Goal: Book appointment/travel/reservation

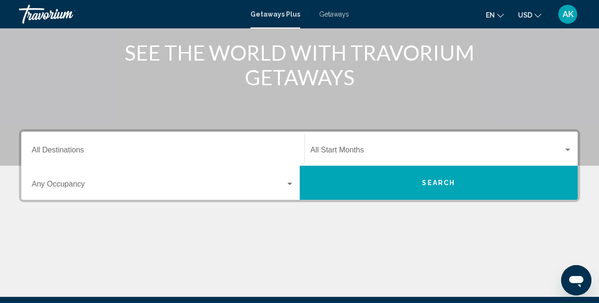
scroll to position [120, 0]
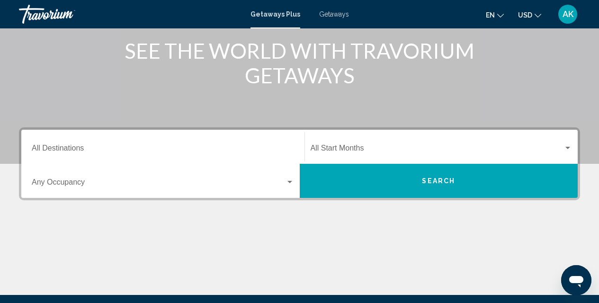
click at [293, 182] on div "Search widget" at bounding box center [290, 183] width 9 height 8
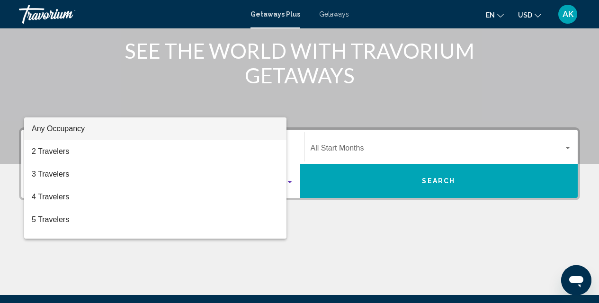
scroll to position [217, 0]
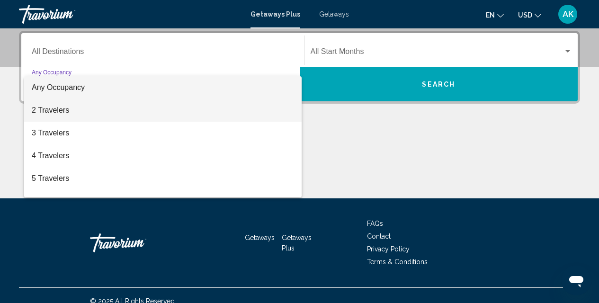
click at [56, 116] on span "2 Travelers" at bounding box center [163, 110] width 262 height 23
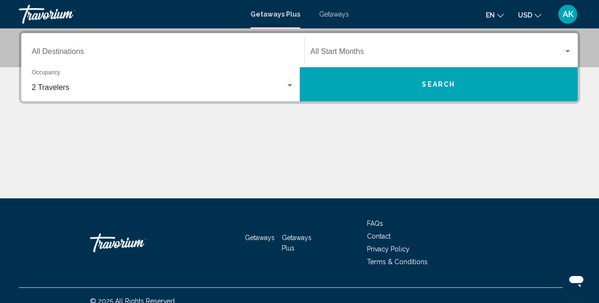
click at [66, 48] on div "Destination All Destinations" at bounding box center [163, 51] width 262 height 30
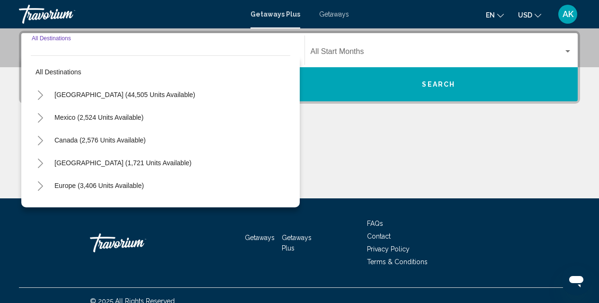
click at [41, 96] on icon "Toggle United States (44,505 units available)" at bounding box center [40, 94] width 7 height 9
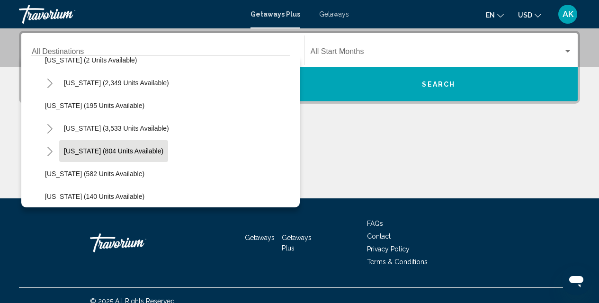
scroll to position [514, 0]
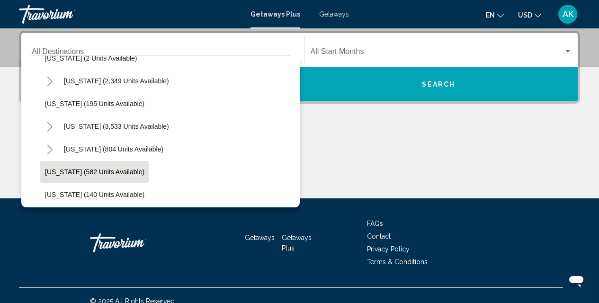
click at [120, 173] on span "New Jersey (582 units available)" at bounding box center [94, 172] width 99 height 8
type input "**********"
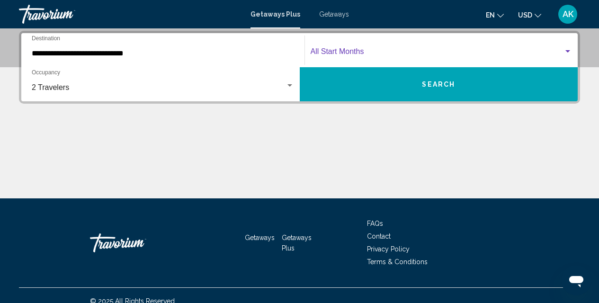
click at [361, 53] on span "Search widget" at bounding box center [437, 53] width 253 height 9
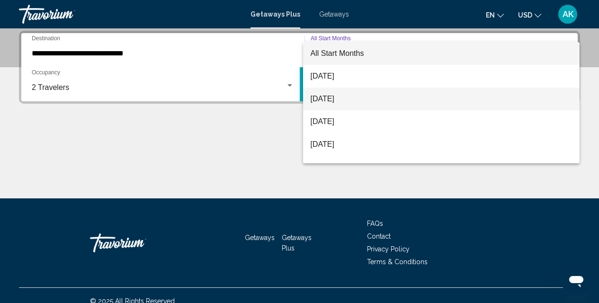
click at [333, 106] on span "[DATE]" at bounding box center [442, 99] width 262 height 23
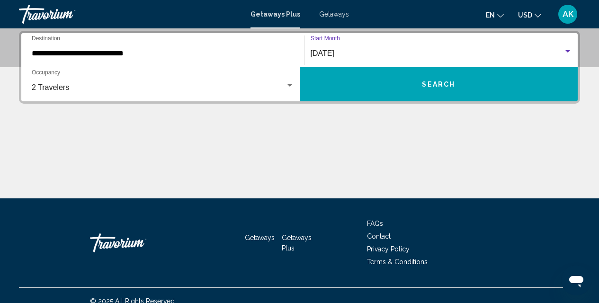
click at [360, 87] on button "Search" at bounding box center [439, 84] width 279 height 34
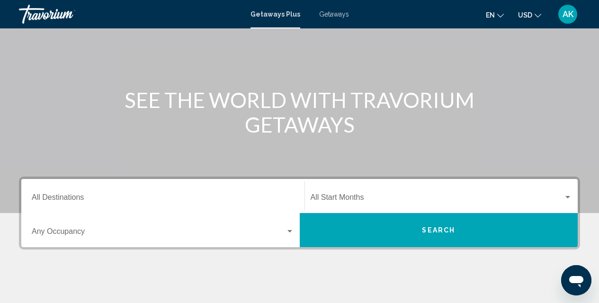
scroll to position [141, 0]
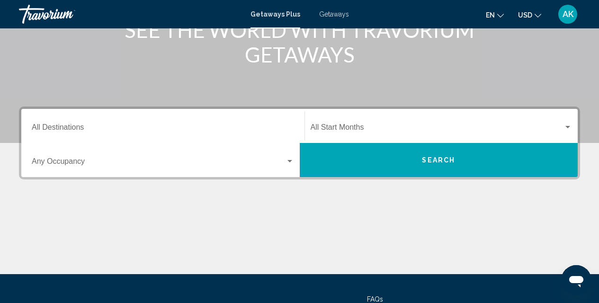
click at [56, 123] on div "Destination All Destinations" at bounding box center [163, 126] width 262 height 30
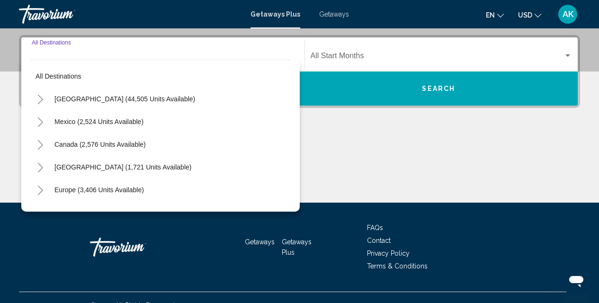
scroll to position [217, 0]
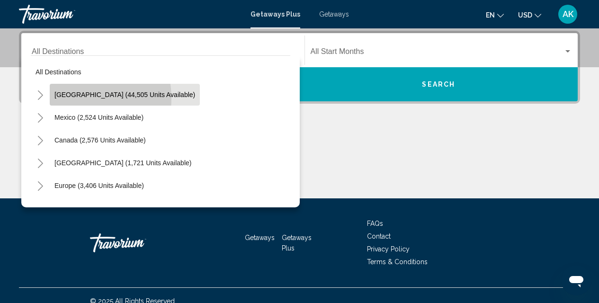
click at [62, 99] on button "[GEOGRAPHIC_DATA] (44,505 units available)" at bounding box center [125, 95] width 150 height 22
type input "**********"
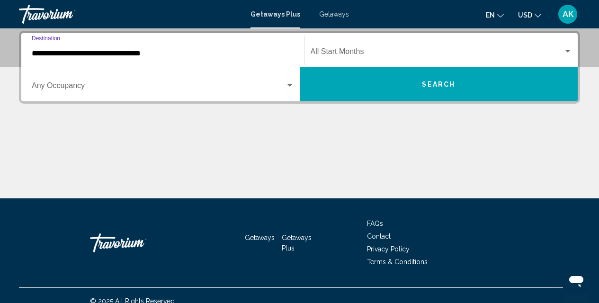
click at [111, 93] on div "Occupancy Any Occupancy" at bounding box center [163, 85] width 262 height 30
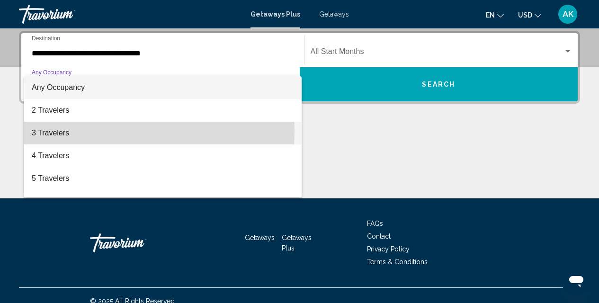
click at [58, 131] on span "3 Travelers" at bounding box center [163, 133] width 262 height 23
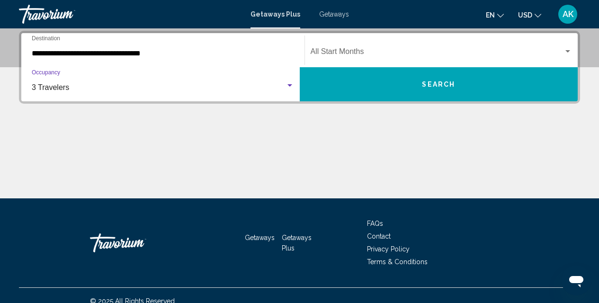
click at [68, 89] on span "3 Travelers" at bounding box center [50, 87] width 37 height 8
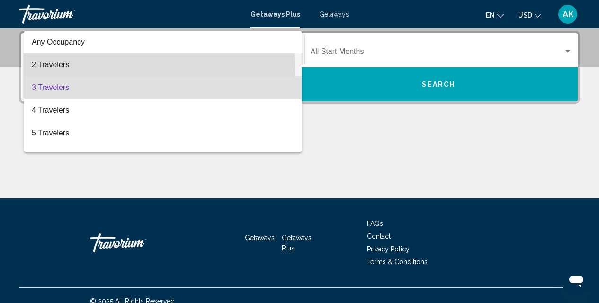
click at [68, 69] on span "2 Travelers" at bounding box center [163, 65] width 262 height 23
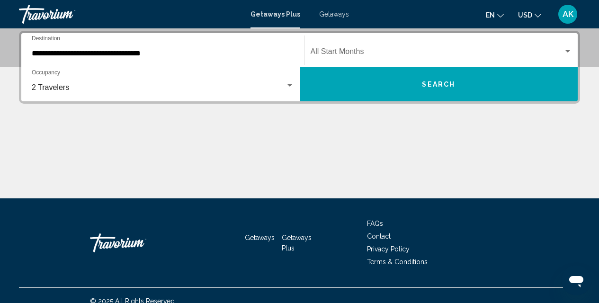
click at [431, 61] on div "Start Month All Start Months" at bounding box center [442, 51] width 262 height 30
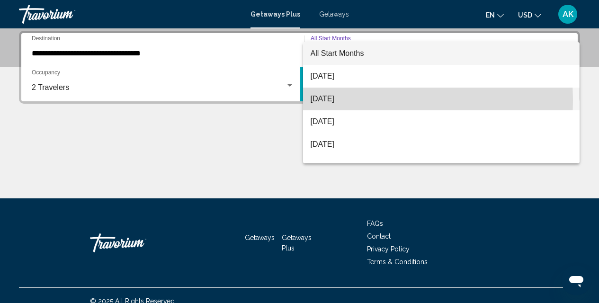
click at [330, 101] on span "[DATE]" at bounding box center [442, 99] width 262 height 23
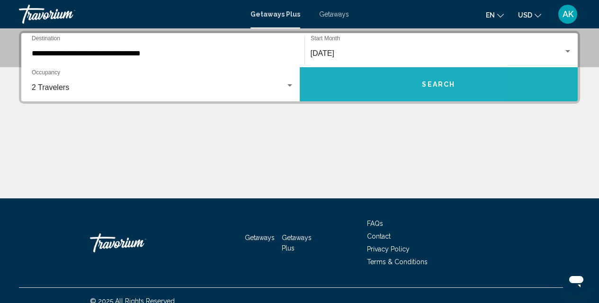
click at [362, 93] on button "Search" at bounding box center [439, 84] width 279 height 34
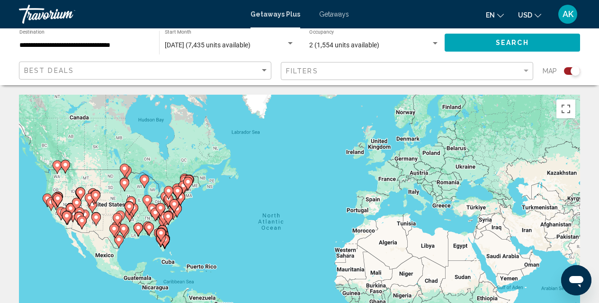
click at [181, 222] on div "To activate drag with keyboard, press Alt + Enter. Once in keyboard drag state,…" at bounding box center [299, 237] width 561 height 284
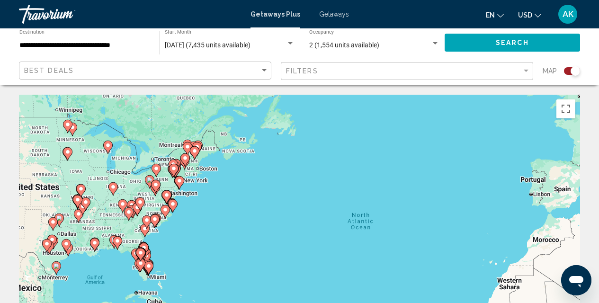
click at [187, 202] on div "To activate drag with keyboard, press Alt + Enter. Once in keyboard drag state,…" at bounding box center [299, 237] width 561 height 284
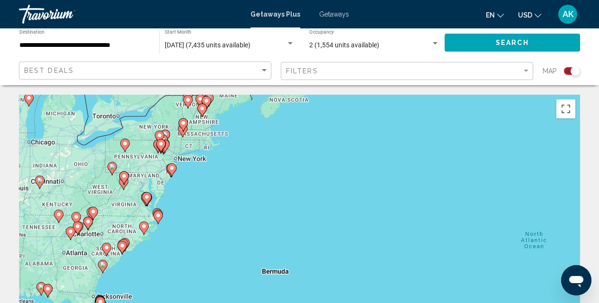
click at [182, 188] on div "To activate drag with keyboard, press Alt + Enter. Once in keyboard drag state,…" at bounding box center [299, 237] width 561 height 284
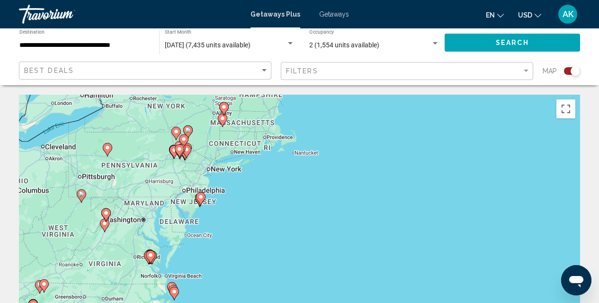
drag, startPoint x: 180, startPoint y: 181, endPoint x: 221, endPoint y: 222, distance: 57.3
click at [221, 222] on div "To activate drag with keyboard, press Alt + Enter. Once in keyboard drag state,…" at bounding box center [299, 237] width 561 height 284
click at [255, 198] on div "To activate drag with keyboard, press Alt + Enter. Once in keyboard drag state,…" at bounding box center [299, 237] width 561 height 284
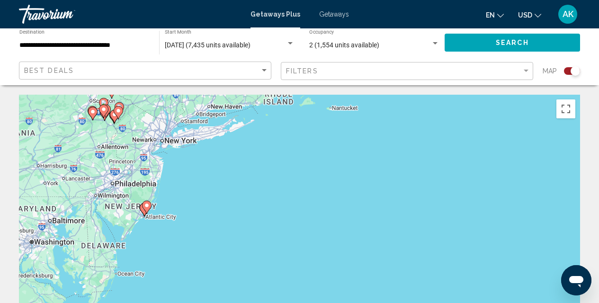
click at [199, 204] on div "To activate drag with keyboard, press Alt + Enter. Once in keyboard drag state,…" at bounding box center [299, 237] width 561 height 284
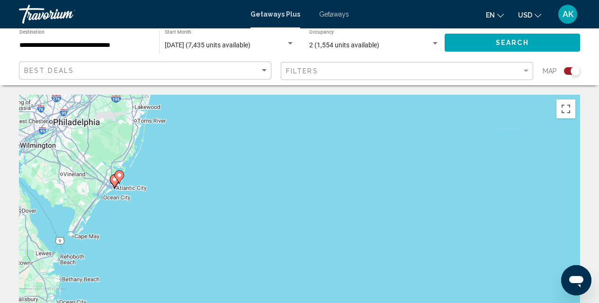
drag, startPoint x: 133, startPoint y: 204, endPoint x: 159, endPoint y: 163, distance: 48.1
click at [159, 163] on div "To activate drag with keyboard, press Alt + Enter. Once in keyboard drag state,…" at bounding box center [299, 237] width 561 height 284
click at [152, 178] on div "To activate drag with keyboard, press Alt + Enter. Once in keyboard drag state,…" at bounding box center [299, 237] width 561 height 284
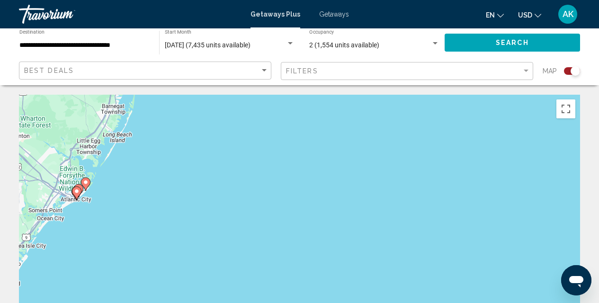
click at [133, 180] on div "To activate drag with keyboard, press Alt + Enter. Once in keyboard drag state,…" at bounding box center [299, 237] width 561 height 284
click at [133, 179] on div "To activate drag with keyboard, press Alt + Enter. Once in keyboard drag state,…" at bounding box center [299, 237] width 561 height 284
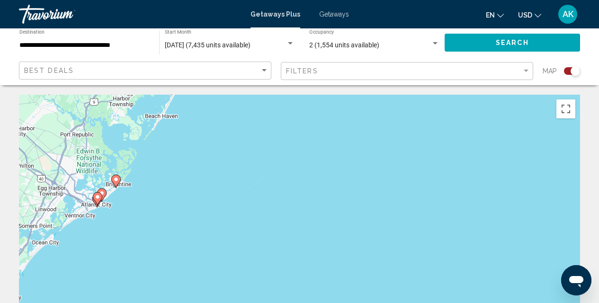
drag, startPoint x: 64, startPoint y: 203, endPoint x: 143, endPoint y: 188, distance: 80.6
click at [143, 188] on div "To activate drag with keyboard, press Alt + Enter. Once in keyboard drag state,…" at bounding box center [299, 237] width 561 height 284
click at [111, 198] on div "To activate drag with keyboard, press Alt + Enter. Once in keyboard drag state,…" at bounding box center [299, 237] width 561 height 284
click at [112, 197] on div "To activate drag with keyboard, press Alt + Enter. Once in keyboard drag state,…" at bounding box center [299, 237] width 561 height 284
click at [126, 209] on div "To activate drag with keyboard, press Alt + Enter. Once in keyboard drag state,…" at bounding box center [299, 237] width 561 height 284
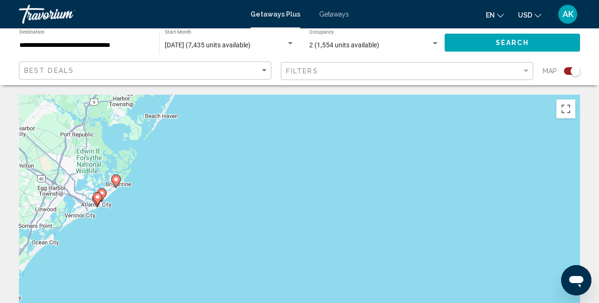
click at [126, 209] on div "To activate drag with keyboard, press Alt + Enter. Once in keyboard drag state,…" at bounding box center [299, 237] width 561 height 284
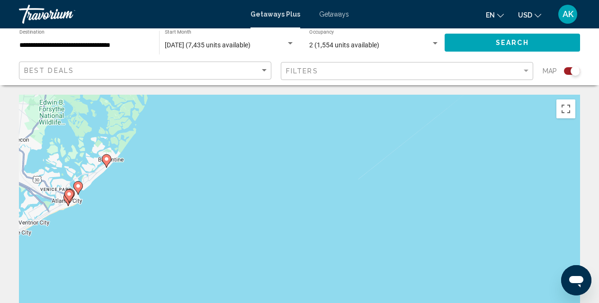
click at [102, 207] on div "To activate drag with keyboard, press Alt + Enter. Once in keyboard drag state,…" at bounding box center [299, 237] width 561 height 284
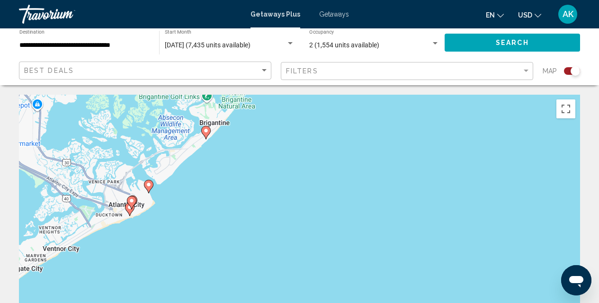
drag, startPoint x: 80, startPoint y: 200, endPoint x: 179, endPoint y: 210, distance: 99.5
click at [179, 210] on div "To activate drag with keyboard, press Alt + Enter. Once in keyboard drag state,…" at bounding box center [299, 237] width 561 height 284
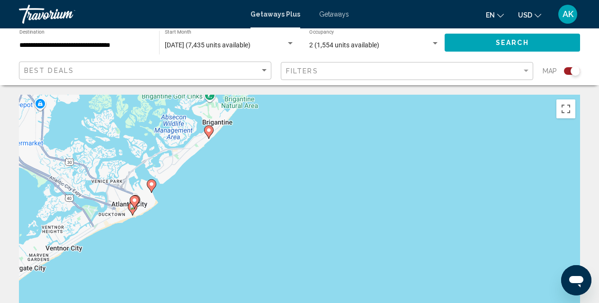
click at [139, 214] on div "To activate drag with keyboard, press Alt + Enter. Once in keyboard drag state,…" at bounding box center [299, 237] width 561 height 284
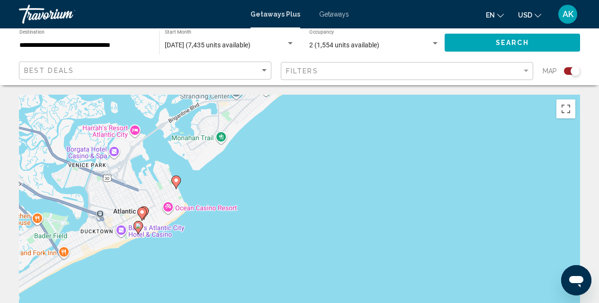
drag, startPoint x: 520, startPoint y: 225, endPoint x: 532, endPoint y: 239, distance: 19.2
click at [532, 239] on div "To activate drag with keyboard, press Alt + Enter. Once in keyboard drag state,…" at bounding box center [299, 237] width 561 height 284
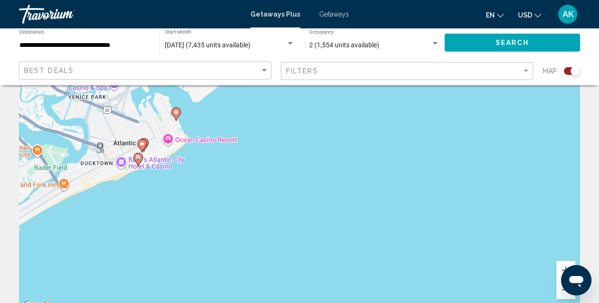
scroll to position [132, 0]
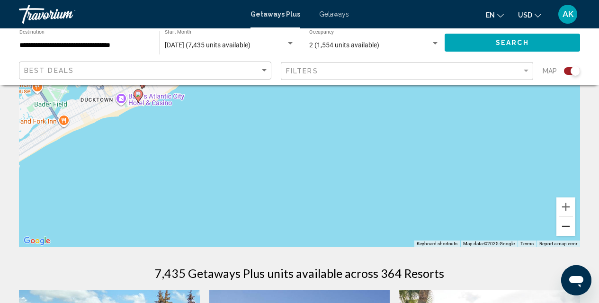
click at [567, 228] on button "Zoom out" at bounding box center [566, 226] width 19 height 19
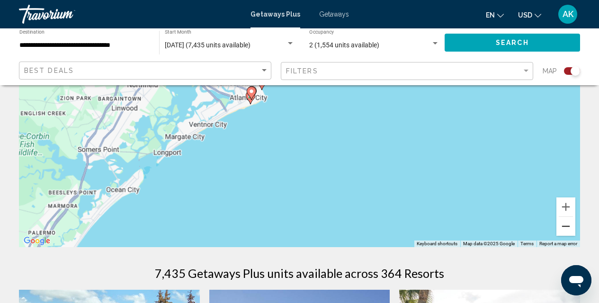
click at [566, 228] on button "Zoom out" at bounding box center [566, 226] width 19 height 19
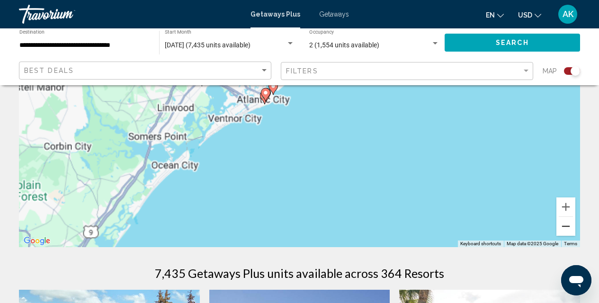
click at [566, 228] on button "Zoom out" at bounding box center [566, 226] width 19 height 19
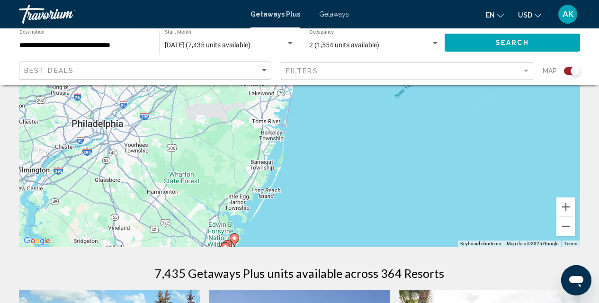
drag, startPoint x: 386, startPoint y: 150, endPoint x: 323, endPoint y: 292, distance: 156.1
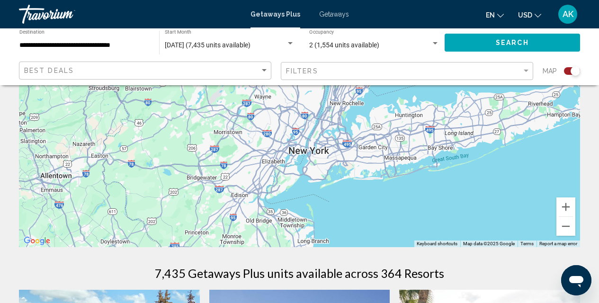
drag, startPoint x: 253, startPoint y: 103, endPoint x: 266, endPoint y: 302, distance: 199.8
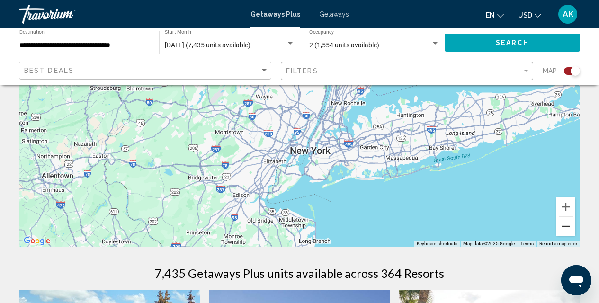
click at [571, 225] on button "Zoom out" at bounding box center [566, 226] width 19 height 19
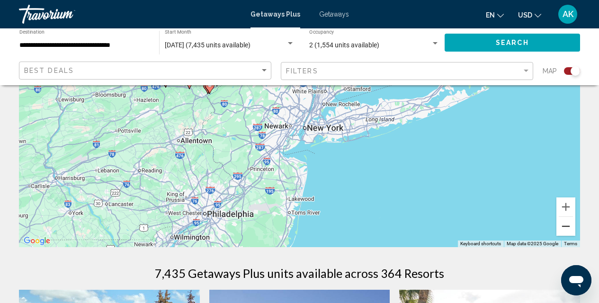
click at [571, 225] on button "Zoom out" at bounding box center [566, 226] width 19 height 19
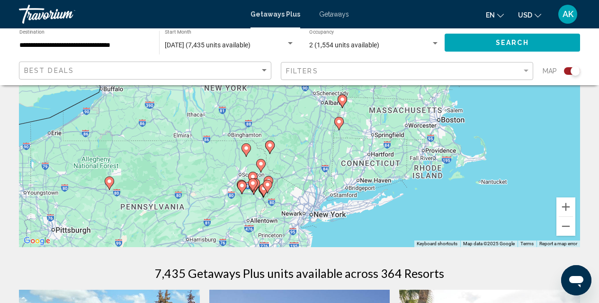
drag, startPoint x: 222, startPoint y: 96, endPoint x: 232, endPoint y: 195, distance: 99.4
click at [232, 195] on div "To activate drag with keyboard, press Alt + Enter. Once in keyboard drag state,…" at bounding box center [299, 105] width 561 height 284
click at [339, 122] on image "Main content" at bounding box center [339, 122] width 6 height 6
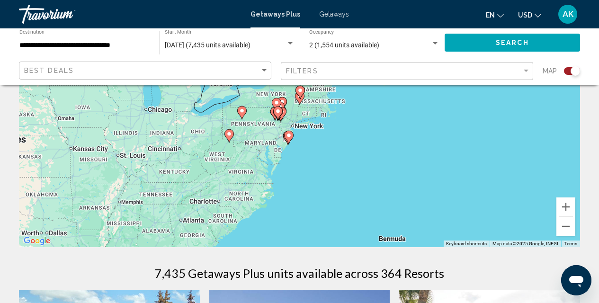
click at [321, 123] on div "To navigate, press the arrow keys. To activate drag with keyboard, press Alt + …" at bounding box center [299, 105] width 561 height 284
click at [321, 158] on div "To activate drag with keyboard, press Alt + Enter. Once in keyboard drag state,…" at bounding box center [299, 105] width 561 height 284
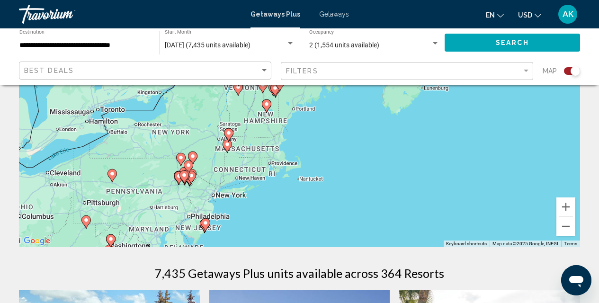
drag, startPoint x: 198, startPoint y: 106, endPoint x: 147, endPoint y: 208, distance: 114.4
click at [147, 208] on div "To activate drag with keyboard, press Alt + Enter. Once in keyboard drag state,…" at bounding box center [299, 105] width 561 height 284
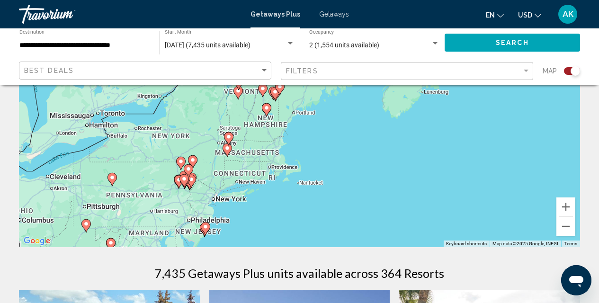
click at [209, 187] on div "To activate drag with keyboard, press Alt + Enter. Once in keyboard drag state,…" at bounding box center [299, 105] width 561 height 284
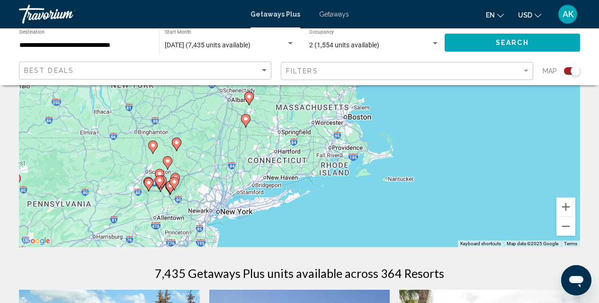
click at [190, 186] on div "To activate drag with keyboard, press Alt + Enter. Once in keyboard drag state,…" at bounding box center [299, 105] width 561 height 284
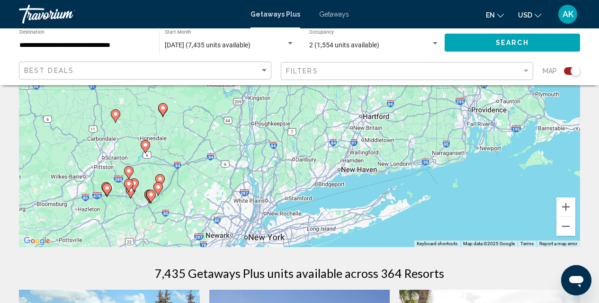
click at [190, 186] on div "To activate drag with keyboard, press Alt + Enter. Once in keyboard drag state,…" at bounding box center [299, 105] width 561 height 284
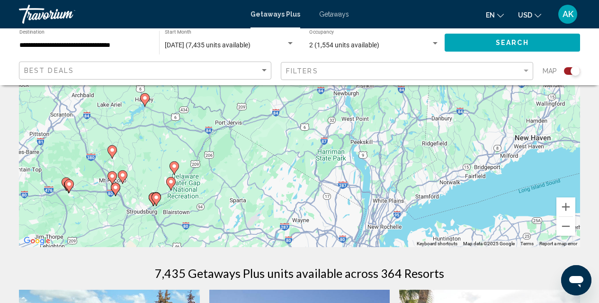
drag, startPoint x: 104, startPoint y: 177, endPoint x: 184, endPoint y: 160, distance: 81.3
click at [184, 160] on div "To activate drag with keyboard, press Alt + Enter. Once in keyboard drag state,…" at bounding box center [299, 105] width 561 height 284
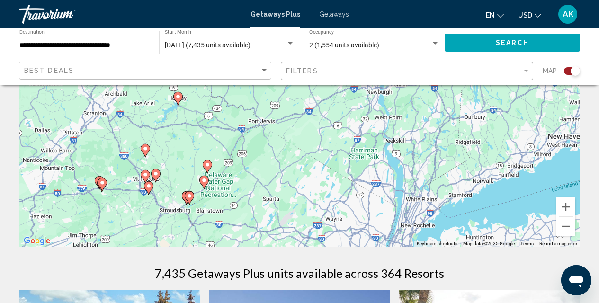
click at [175, 180] on div "To activate drag with keyboard, press Alt + Enter. Once in keyboard drag state,…" at bounding box center [299, 105] width 561 height 284
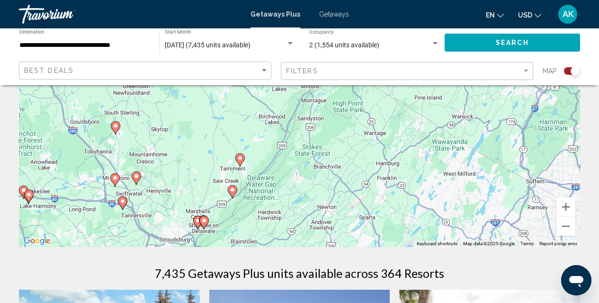
click at [170, 177] on div "To activate drag with keyboard, press Alt + Enter. Once in keyboard drag state,…" at bounding box center [299, 105] width 561 height 284
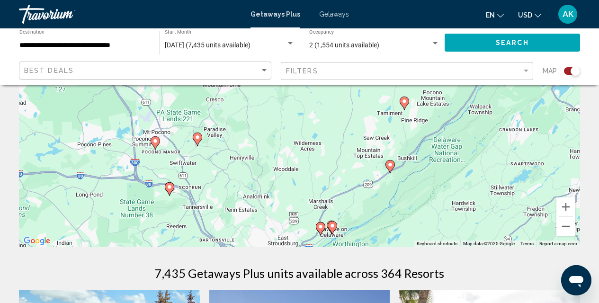
drag, startPoint x: 125, startPoint y: 202, endPoint x: 220, endPoint y: 155, distance: 106.8
click at [220, 155] on div "To activate drag with keyboard, press Alt + Enter. Once in keyboard drag state,…" at bounding box center [299, 105] width 561 height 284
click at [155, 143] on image "Main content" at bounding box center [156, 141] width 6 height 6
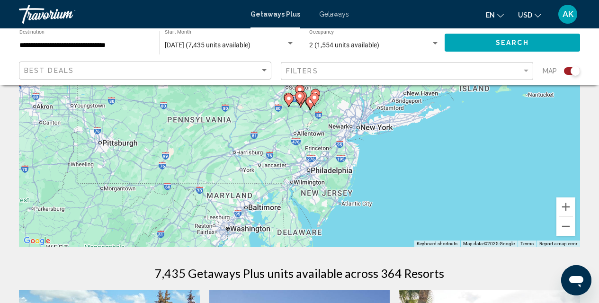
click at [300, 98] on image "Main content" at bounding box center [300, 96] width 6 height 6
type input "**********"
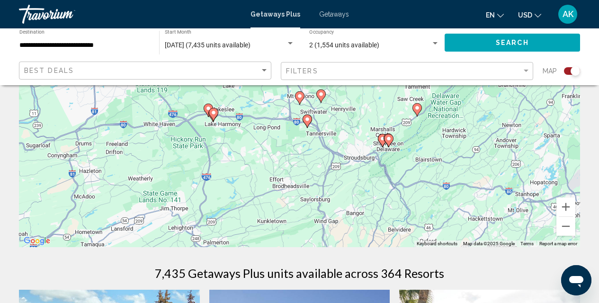
click at [298, 99] on icon "Main content" at bounding box center [299, 98] width 9 height 12
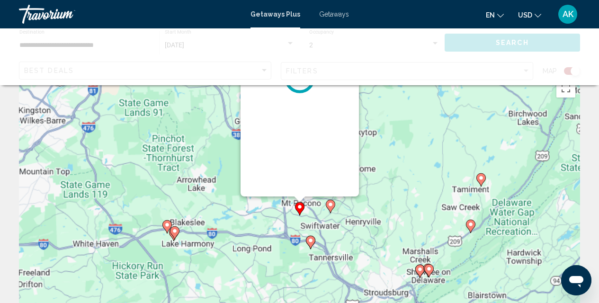
scroll to position [0, 0]
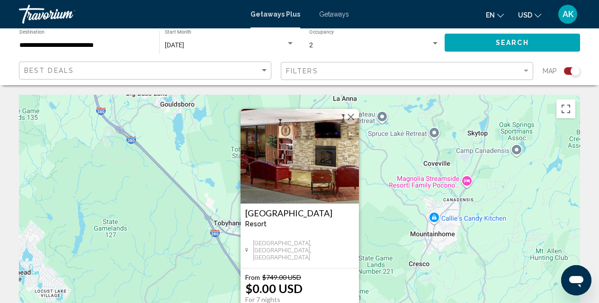
click at [350, 114] on button "Close" at bounding box center [351, 117] width 14 height 14
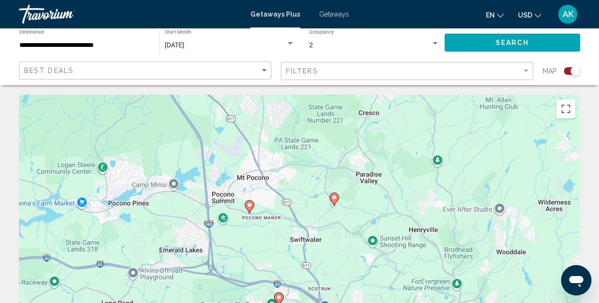
drag, startPoint x: 388, startPoint y: 212, endPoint x: 337, endPoint y: 54, distance: 166.7
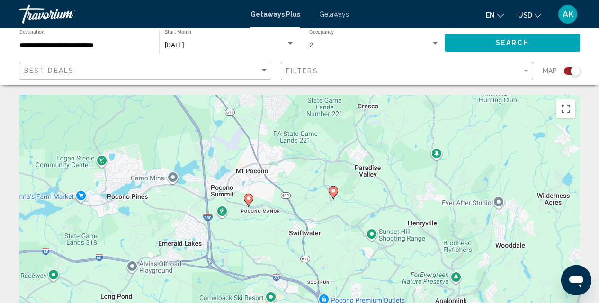
click at [247, 199] on image "Main content" at bounding box center [249, 199] width 6 height 6
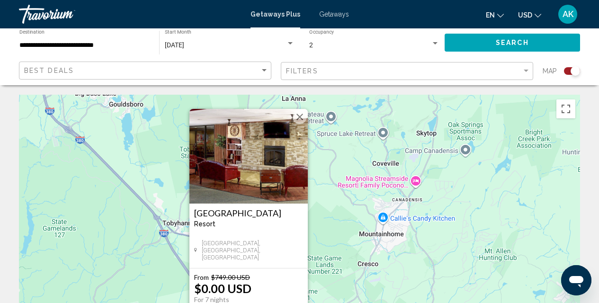
click at [341, 224] on div "To activate drag with keyboard, press Alt + Enter. Once in keyboard drag state,…" at bounding box center [299, 237] width 561 height 284
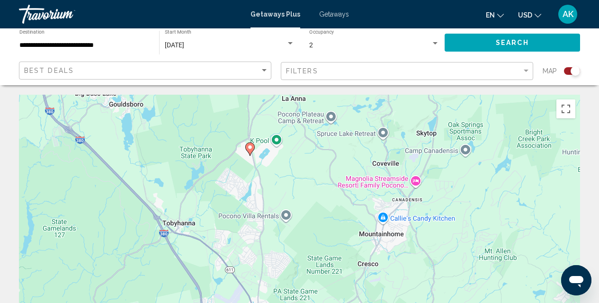
click at [251, 148] on image "Main content" at bounding box center [250, 147] width 6 height 6
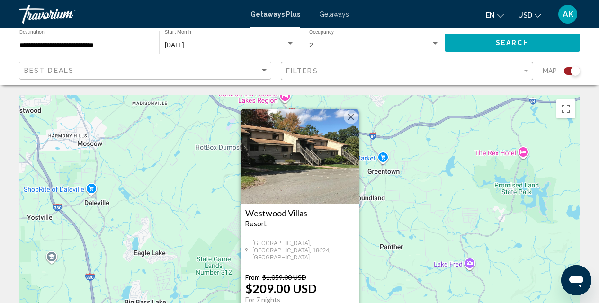
click at [376, 234] on div "To activate drag with keyboard, press Alt + Enter. Once in keyboard drag state,…" at bounding box center [299, 237] width 561 height 284
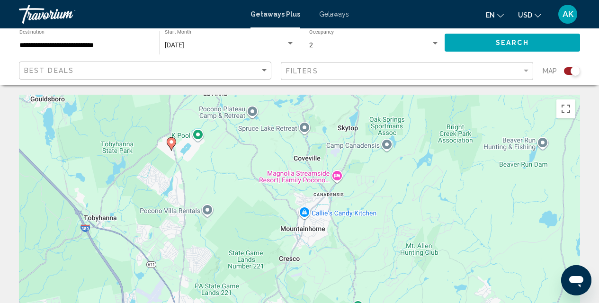
drag, startPoint x: 383, startPoint y: 278, endPoint x: 252, endPoint y: 60, distance: 254.7
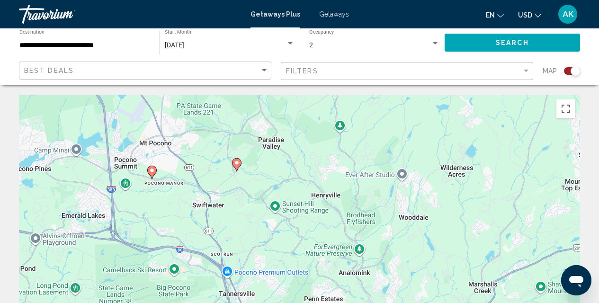
drag, startPoint x: 343, startPoint y: 263, endPoint x: 327, endPoint y: 78, distance: 185.9
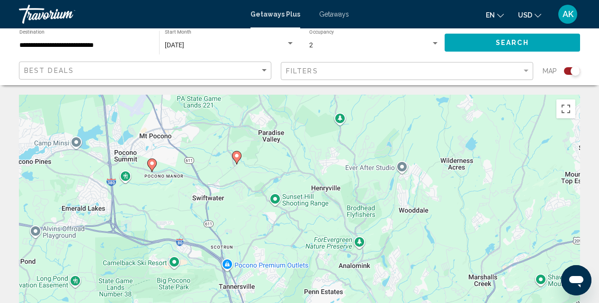
click at [238, 159] on icon "Main content" at bounding box center [236, 158] width 9 height 12
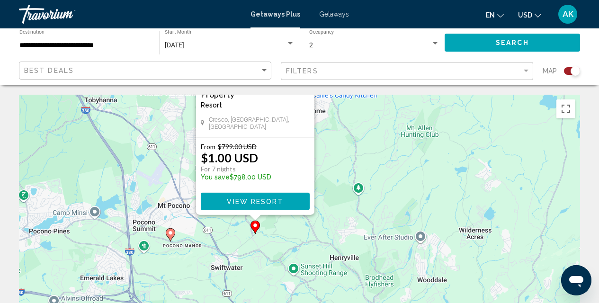
drag, startPoint x: 425, startPoint y: 262, endPoint x: 379, endPoint y: 132, distance: 138.6
click at [379, 132] on div "To activate drag with keyboard, press Alt + Enter. Once in keyboard drag state,…" at bounding box center [299, 237] width 561 height 284
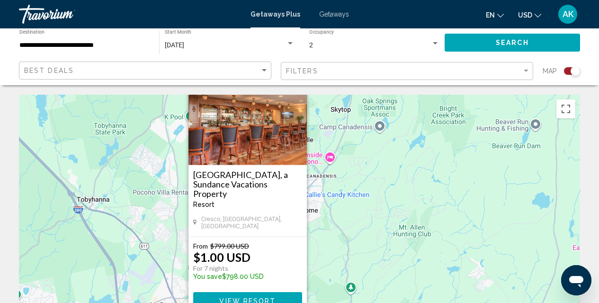
drag, startPoint x: 345, startPoint y: 125, endPoint x: 339, endPoint y: 224, distance: 99.7
click at [339, 224] on div "To activate drag with keyboard, press Alt + Enter. Once in keyboard drag state,…" at bounding box center [299, 237] width 561 height 284
click at [113, 74] on div "Best Deals" at bounding box center [146, 71] width 244 height 18
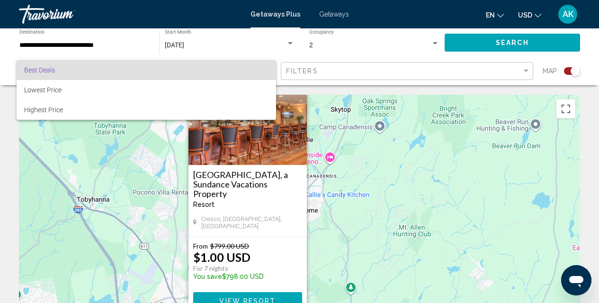
click at [74, 55] on div at bounding box center [299, 151] width 599 height 303
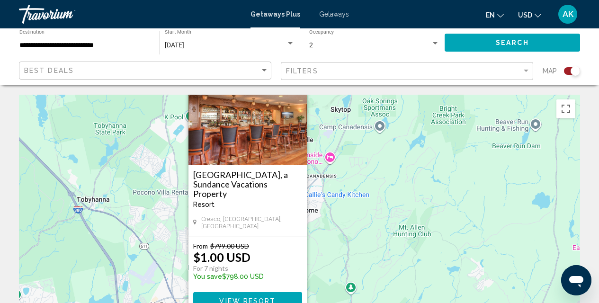
click at [326, 17] on span "Getaways" at bounding box center [334, 14] width 30 height 8
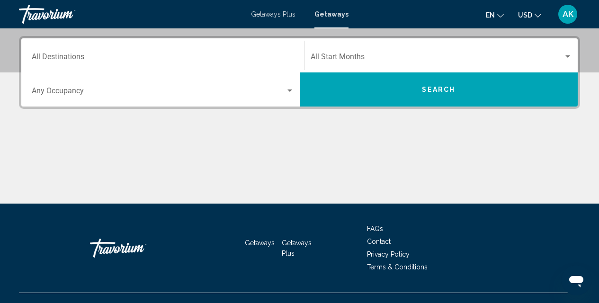
scroll to position [195, 0]
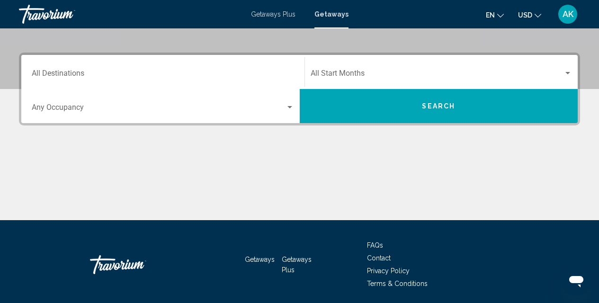
click at [53, 77] on input "Destination All Destinations" at bounding box center [163, 75] width 262 height 9
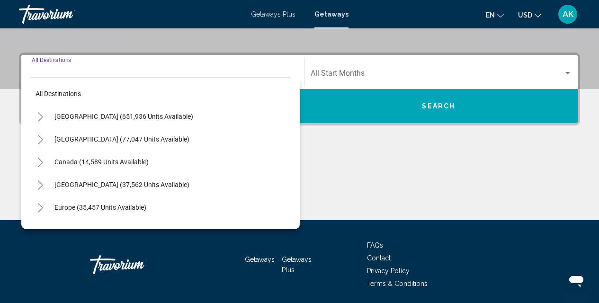
scroll to position [217, 0]
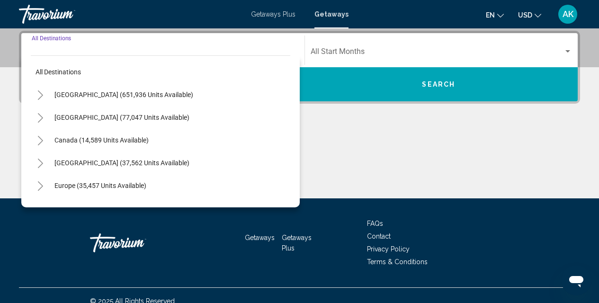
click at [41, 95] on icon "Toggle United States (651,936 units available)" at bounding box center [40, 94] width 7 height 9
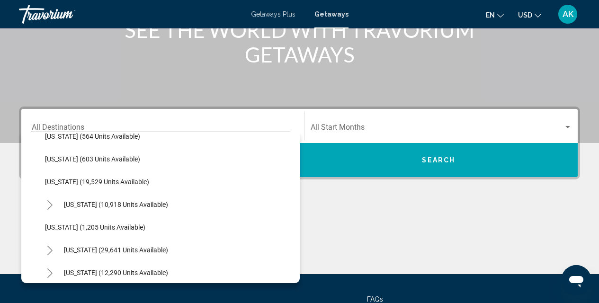
scroll to position [741, 0]
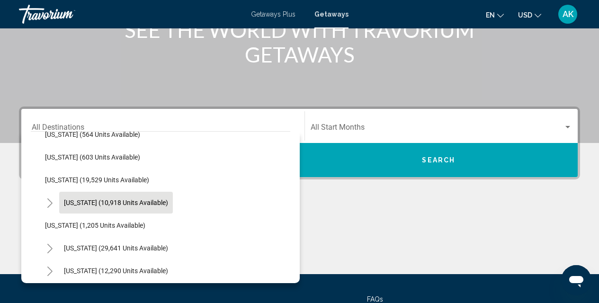
click at [116, 207] on button "[US_STATE] (10,918 units available)" at bounding box center [116, 203] width 114 height 22
type input "**********"
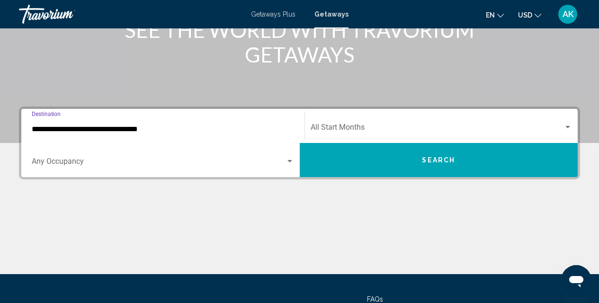
scroll to position [217, 0]
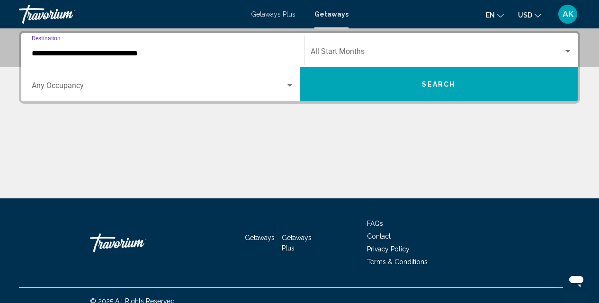
click at [69, 86] on span "Search widget" at bounding box center [159, 87] width 254 height 9
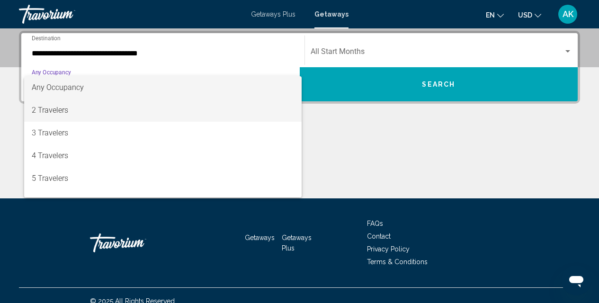
click at [55, 107] on span "2 Travelers" at bounding box center [163, 110] width 262 height 23
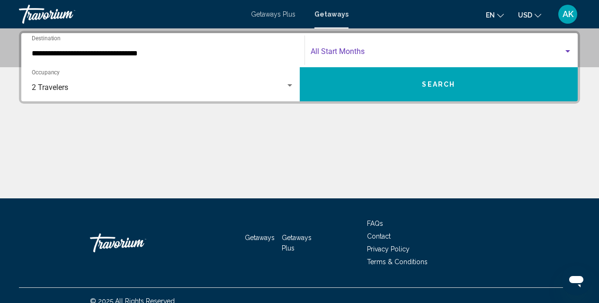
click at [414, 55] on span "Search widget" at bounding box center [437, 53] width 253 height 9
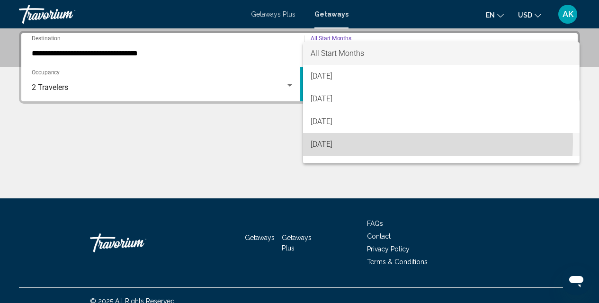
click at [337, 140] on span "[DATE]" at bounding box center [442, 144] width 262 height 23
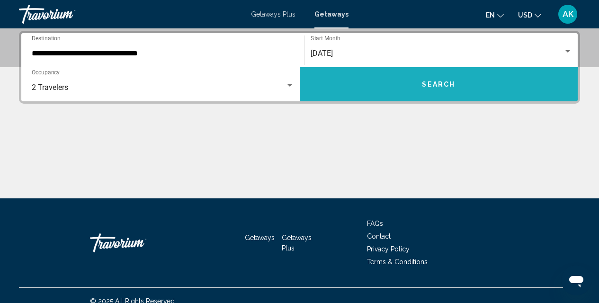
click at [364, 84] on button "Search" at bounding box center [439, 84] width 279 height 34
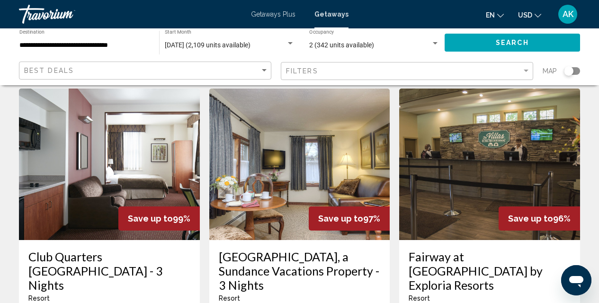
scroll to position [1206, 0]
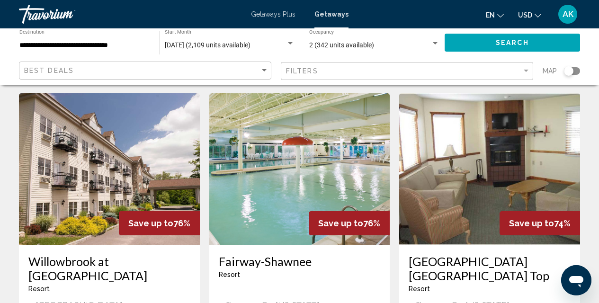
scroll to position [1341, 0]
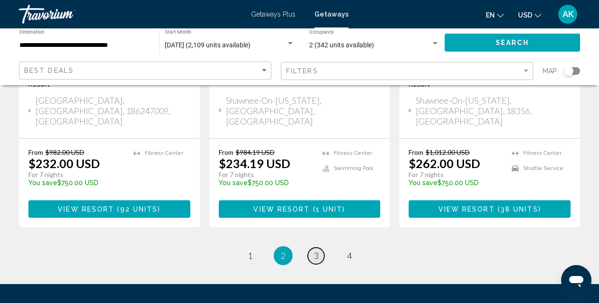
click at [318, 251] on span "3" at bounding box center [316, 256] width 5 height 10
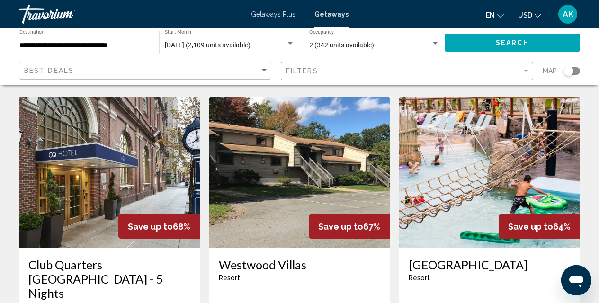
scroll to position [1369, 0]
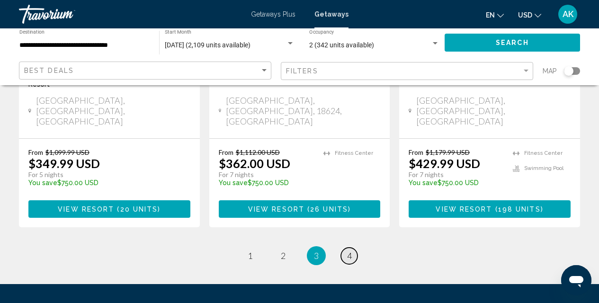
click at [348, 251] on span "4" at bounding box center [349, 256] width 5 height 10
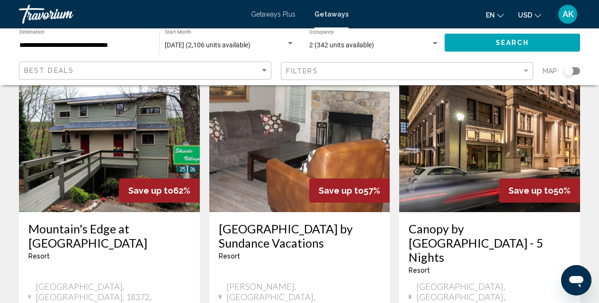
scroll to position [69, 0]
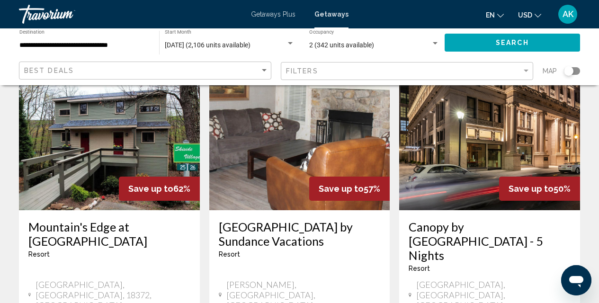
click at [118, 165] on img "Main content" at bounding box center [109, 135] width 181 height 152
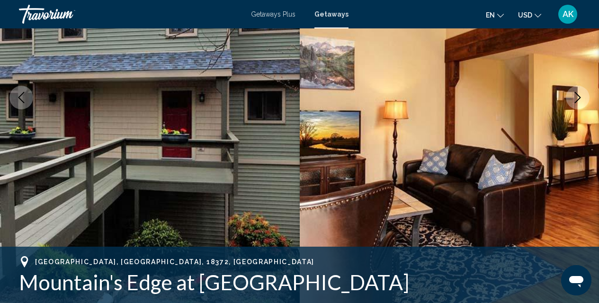
scroll to position [142, 0]
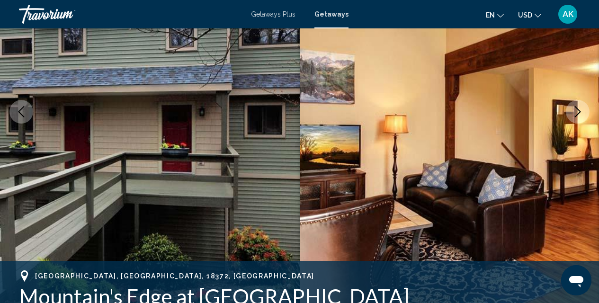
click at [578, 114] on icon "Next image" at bounding box center [578, 111] width 6 height 11
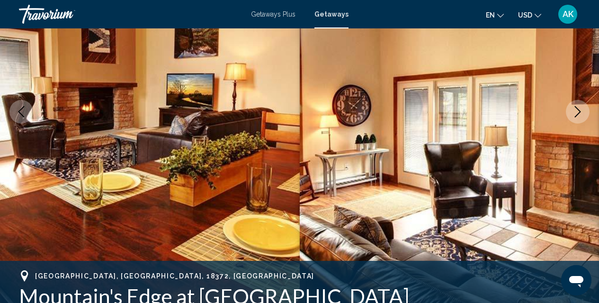
click at [578, 114] on icon "Next image" at bounding box center [578, 111] width 6 height 11
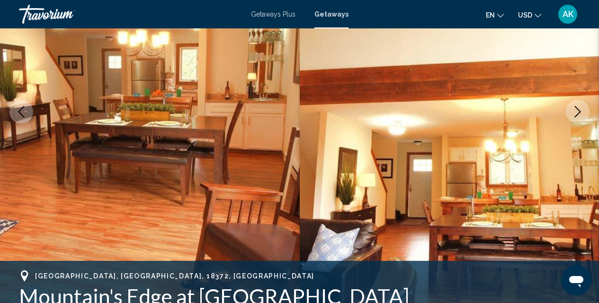
click at [578, 113] on icon "Next image" at bounding box center [577, 111] width 11 height 11
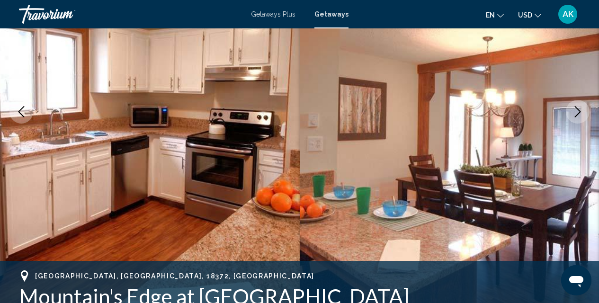
click at [578, 113] on icon "Next image" at bounding box center [577, 111] width 11 height 11
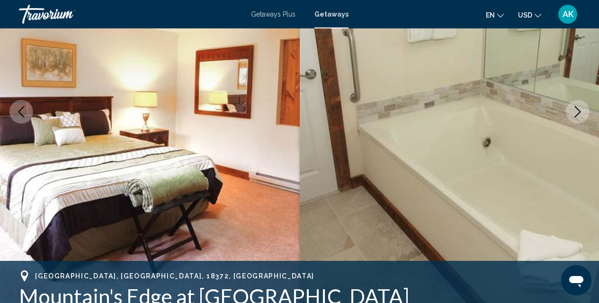
click at [578, 113] on icon "Next image" at bounding box center [577, 111] width 11 height 11
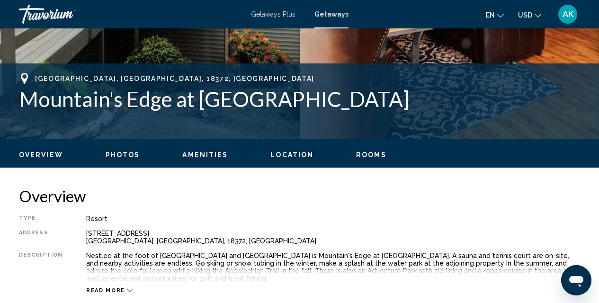
scroll to position [274, 0]
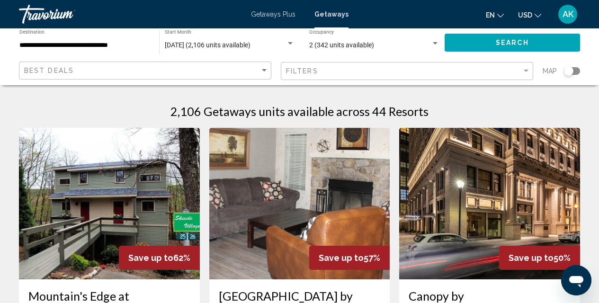
click at [290, 40] on div "Search widget" at bounding box center [290, 44] width 9 height 8
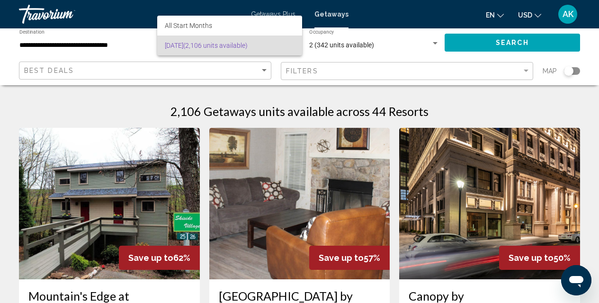
click at [189, 46] on span "[DATE] (2,106 units available)" at bounding box center [230, 46] width 130 height 20
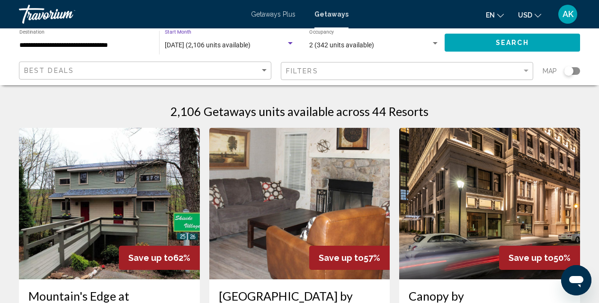
click at [289, 42] on div "Search widget" at bounding box center [290, 44] width 9 height 8
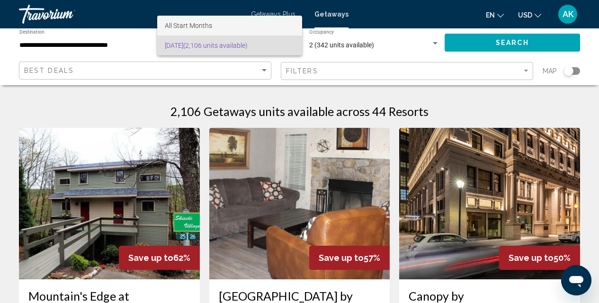
click at [207, 23] on span "All Start Months" at bounding box center [188, 26] width 47 height 8
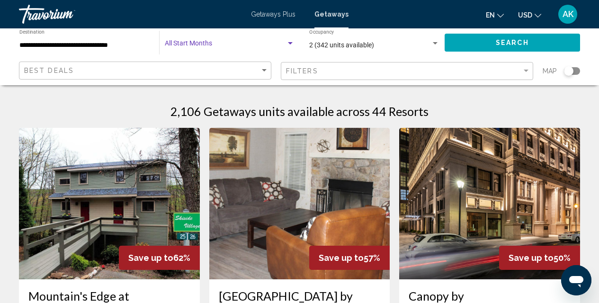
click at [545, 44] on button "Search" at bounding box center [512, 43] width 135 height 18
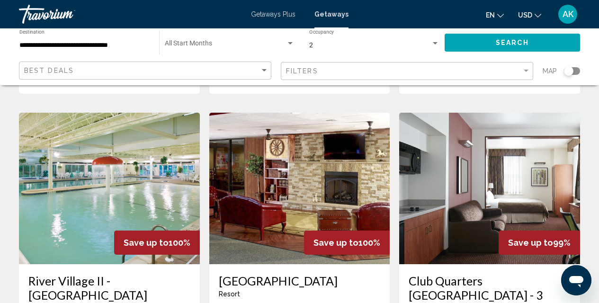
scroll to position [1293, 0]
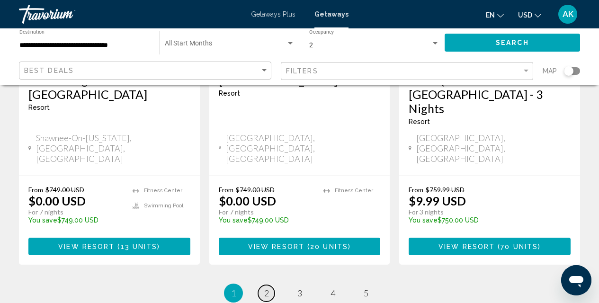
click at [269, 285] on link "page 2" at bounding box center [266, 293] width 17 height 17
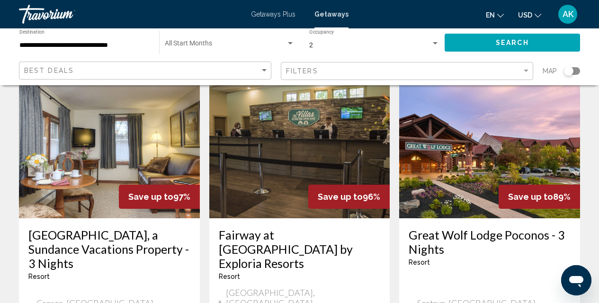
scroll to position [236, 0]
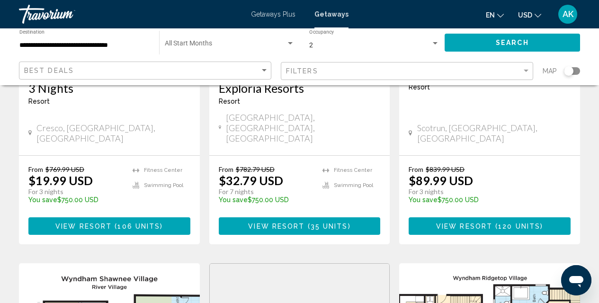
click at [449, 223] on span "View Resort" at bounding box center [464, 227] width 56 height 8
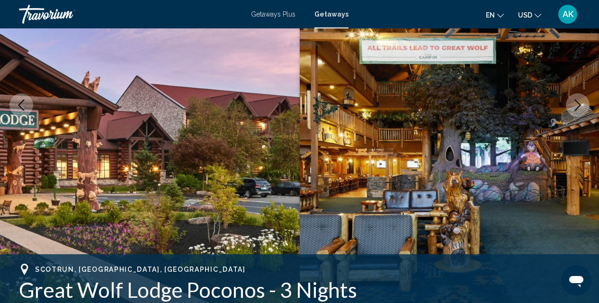
scroll to position [227, 0]
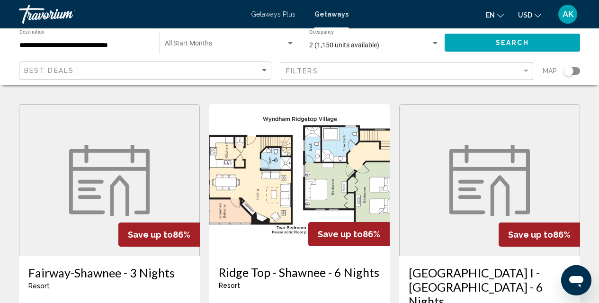
scroll to position [1238, 0]
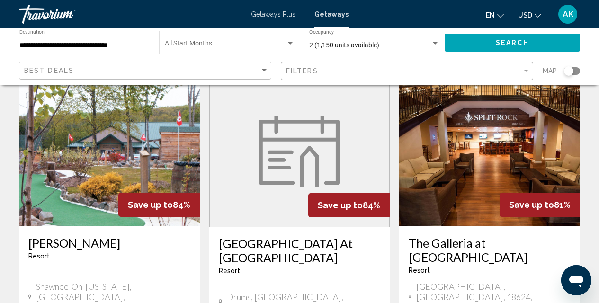
scroll to position [532, 0]
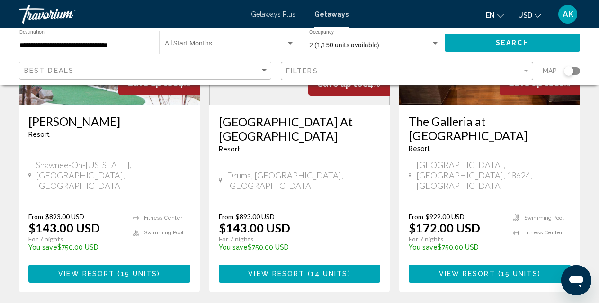
click at [485, 265] on button "View Resort ( 15 units )" at bounding box center [490, 274] width 162 height 18
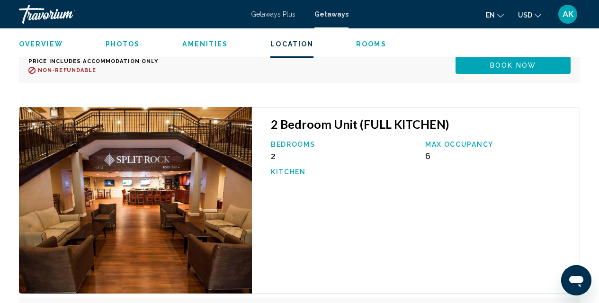
scroll to position [2534, 0]
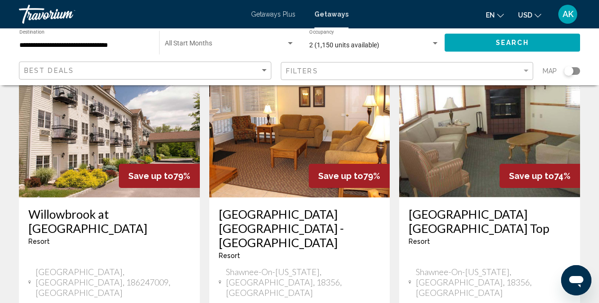
scroll to position [1205, 0]
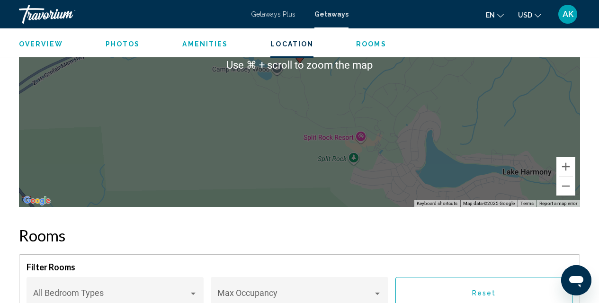
scroll to position [1971, 0]
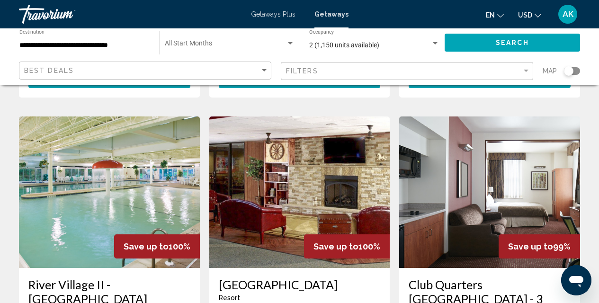
scroll to position [1287, 0]
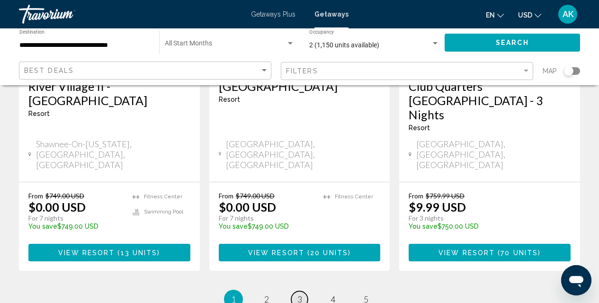
click at [294, 291] on link "page 3" at bounding box center [299, 299] width 17 height 17
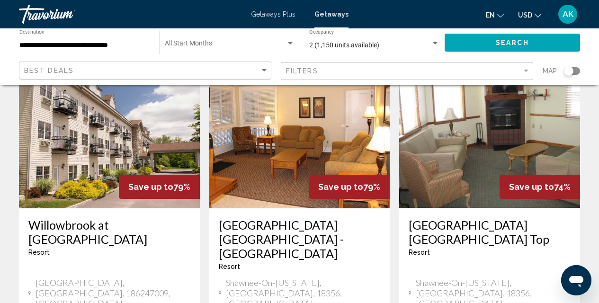
scroll to position [1341, 0]
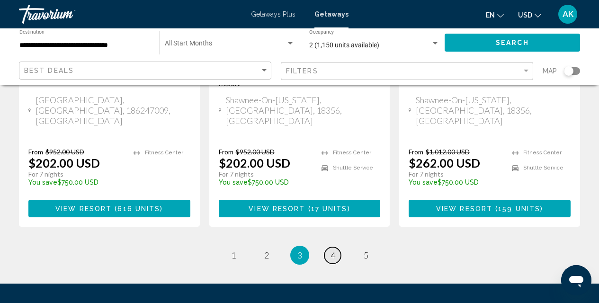
click at [329, 247] on link "page 4" at bounding box center [332, 255] width 17 height 17
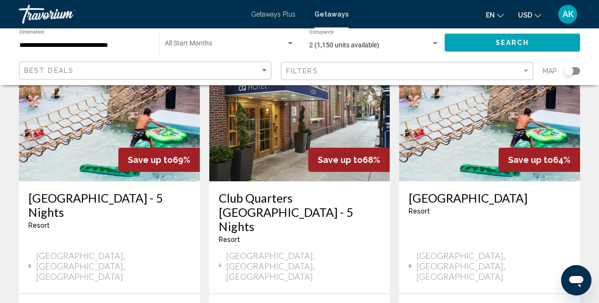
scroll to position [1369, 0]
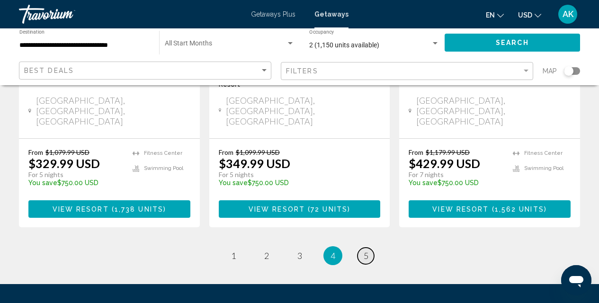
click at [361, 248] on link "page 5" at bounding box center [366, 256] width 17 height 17
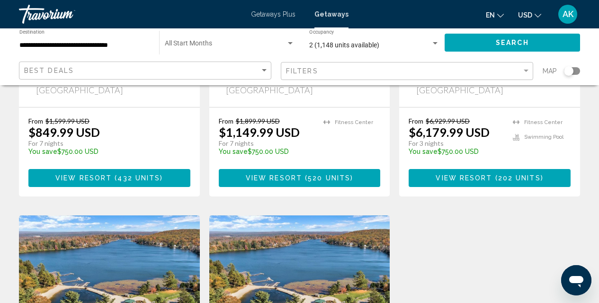
scroll to position [559, 0]
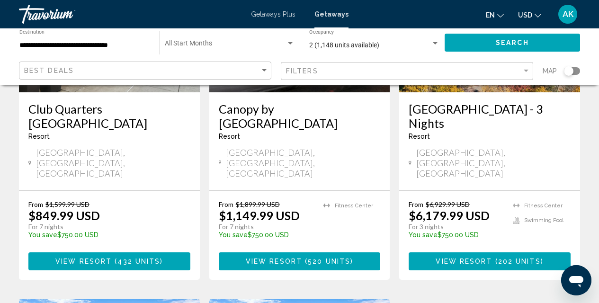
click at [499, 258] on span "202 units" at bounding box center [519, 262] width 43 height 8
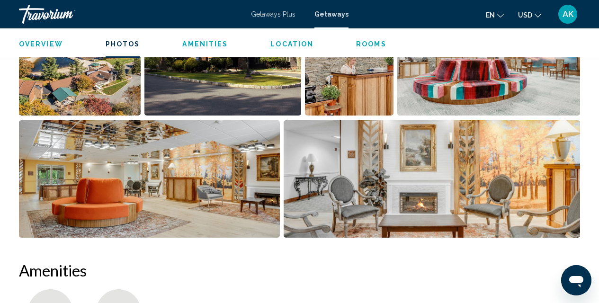
scroll to position [584, 0]
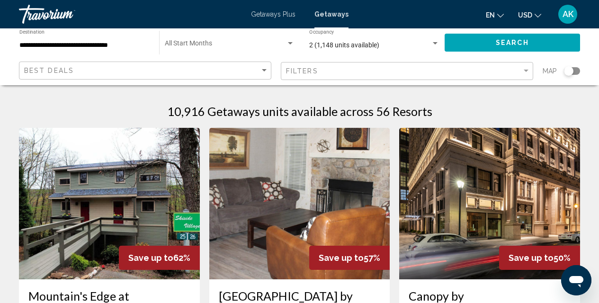
click at [572, 10] on span "AK" at bounding box center [568, 13] width 11 height 9
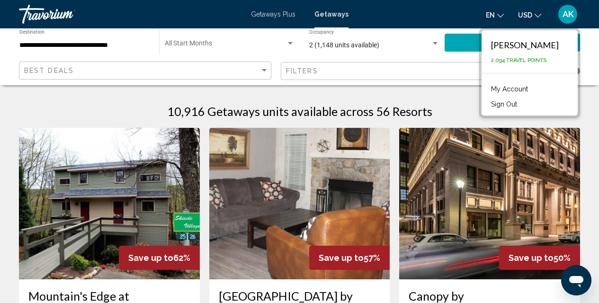
click at [506, 104] on button "Sign Out" at bounding box center [504, 104] width 36 height 12
